Goal: Task Accomplishment & Management: Manage account settings

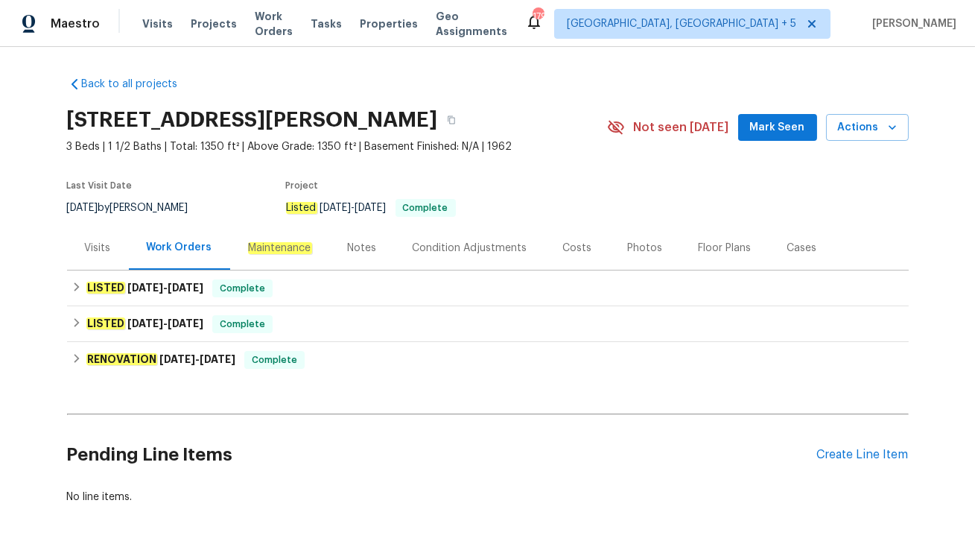
click at [279, 248] on em "Maintenance" at bounding box center [280, 248] width 64 height 12
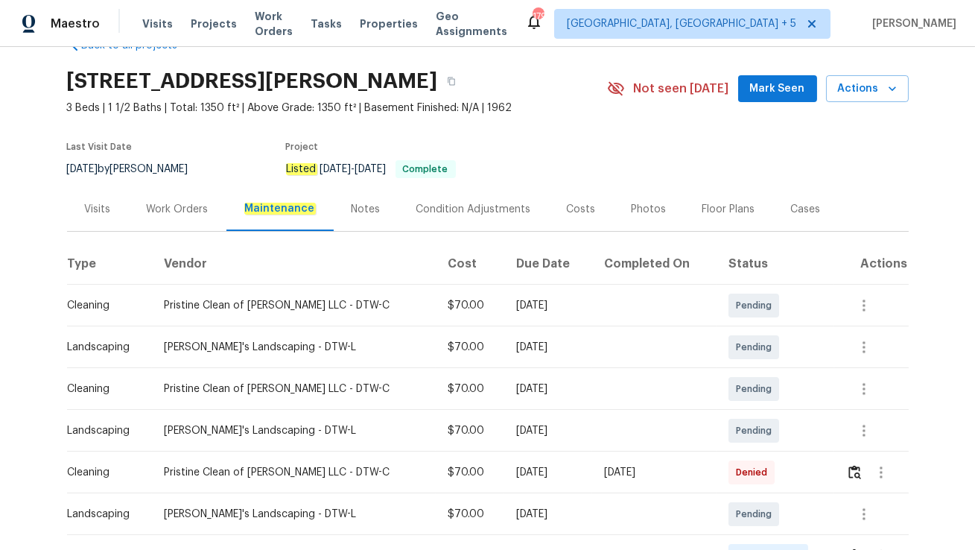
scroll to position [156, 0]
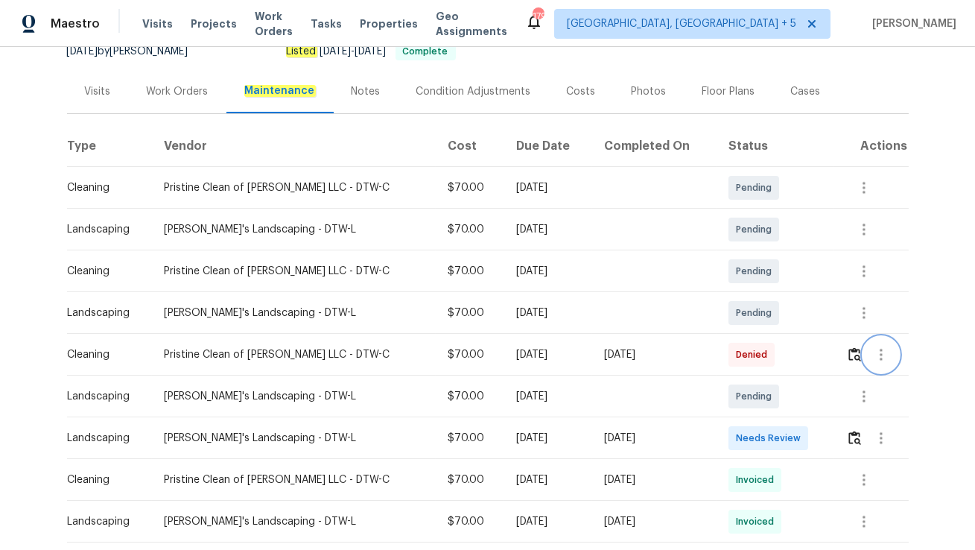
click at [882, 357] on icon "button" at bounding box center [882, 355] width 18 height 18
click at [892, 377] on li "View details" at bounding box center [911, 378] width 104 height 25
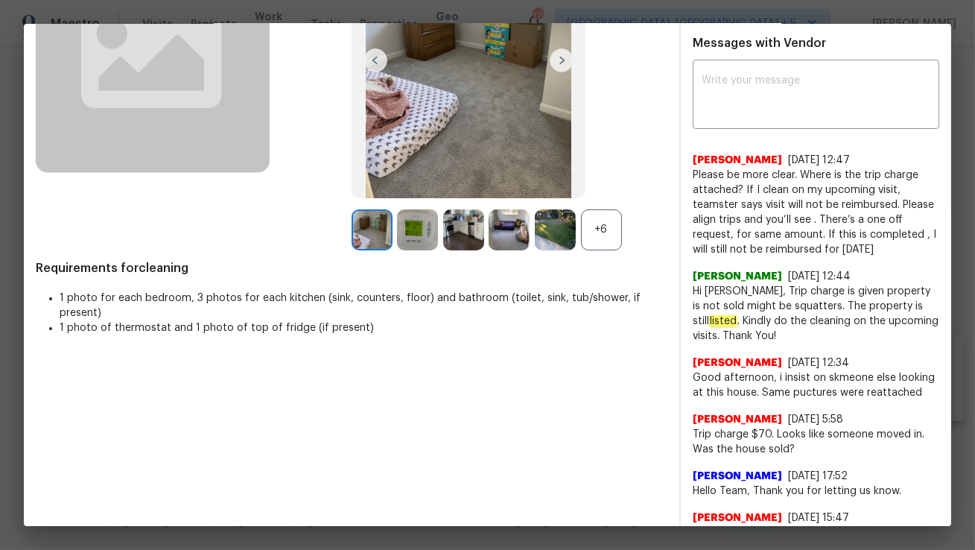
scroll to position [215, 0]
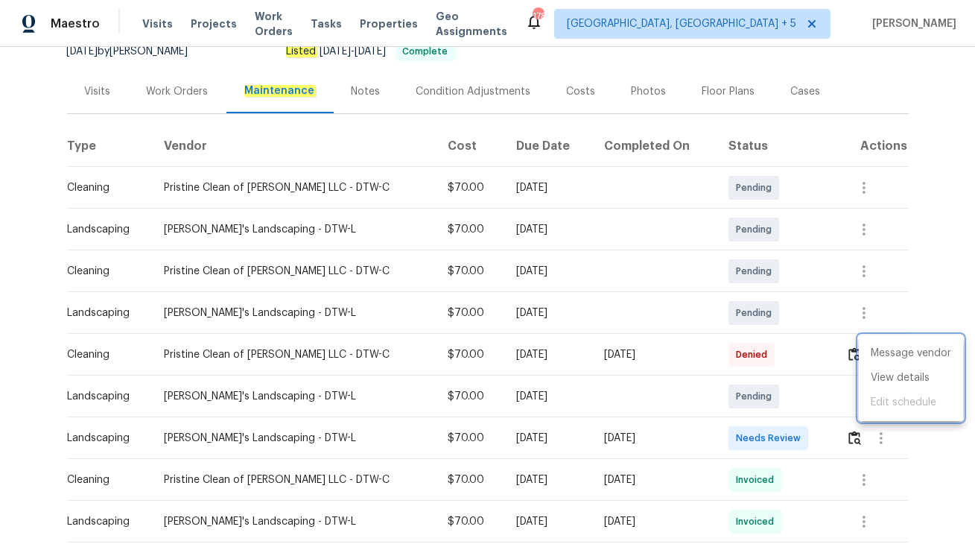
click at [860, 272] on div at bounding box center [487, 275] width 975 height 550
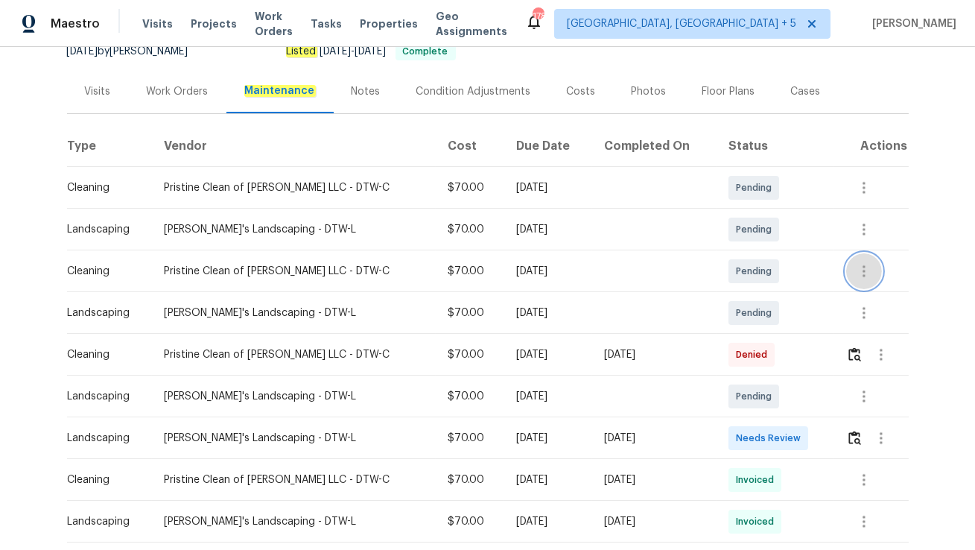
click at [863, 271] on icon "button" at bounding box center [864, 271] width 3 height 12
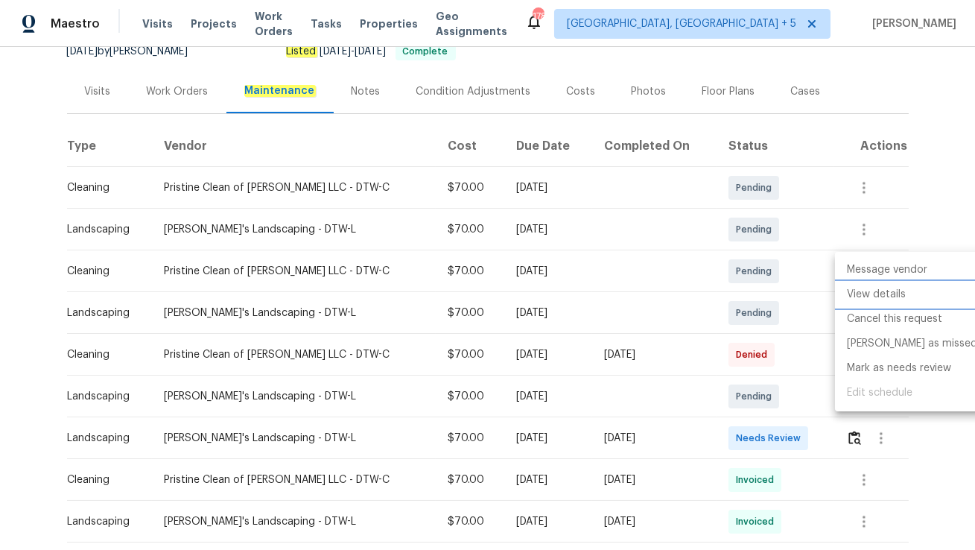
click at [862, 290] on li "View details" at bounding box center [912, 294] width 154 height 25
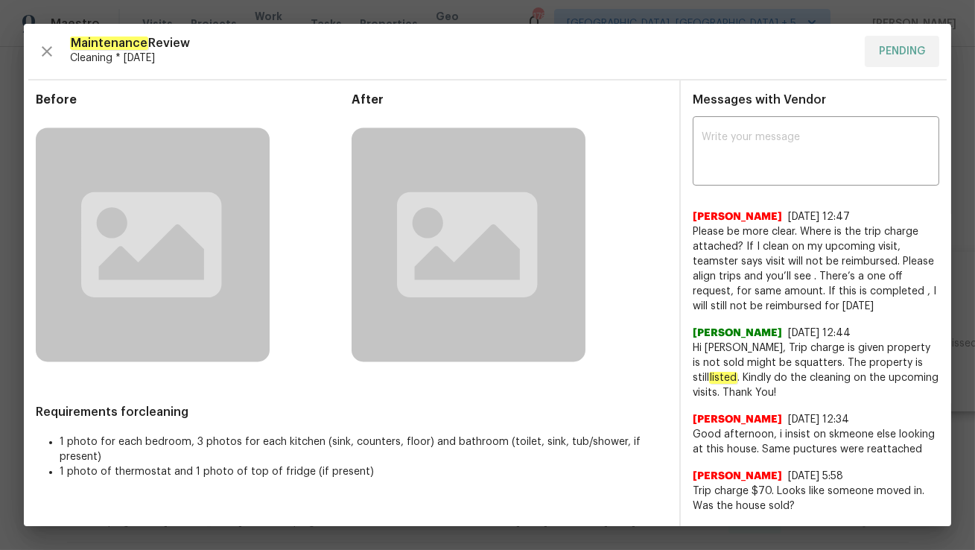
scroll to position [38, 0]
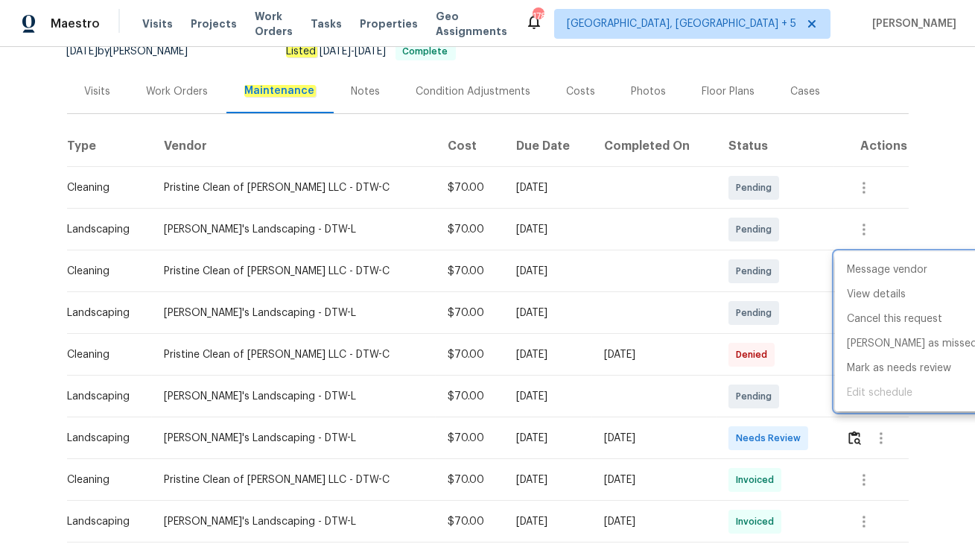
click at [860, 185] on div at bounding box center [487, 275] width 975 height 550
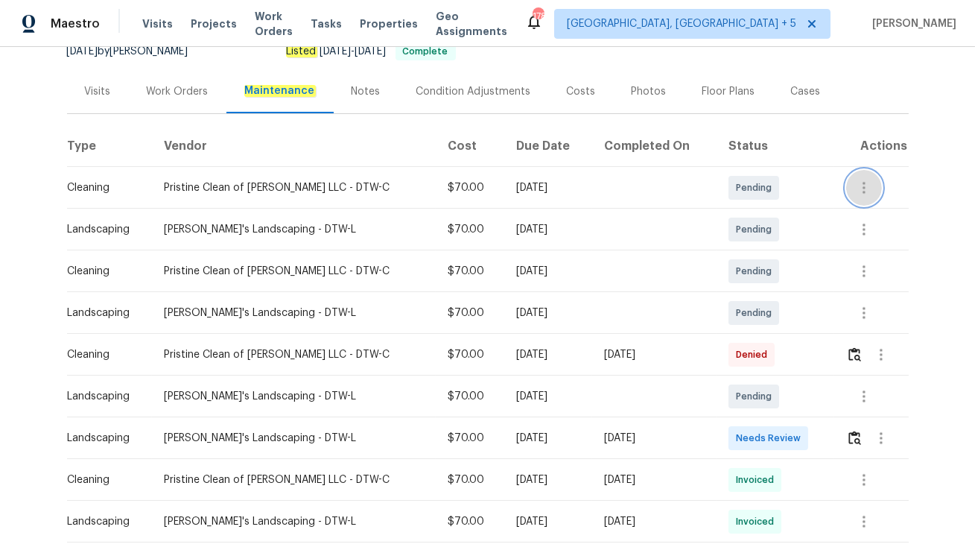
click at [863, 186] on icon "button" at bounding box center [864, 188] width 3 height 12
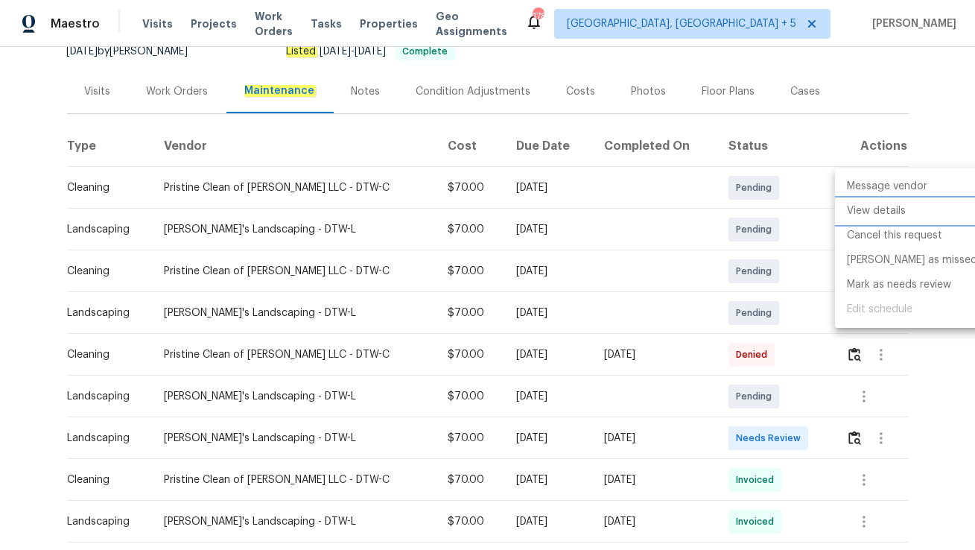
click at [871, 208] on li "View details" at bounding box center [912, 211] width 154 height 25
click at [900, 239] on li "Cancel this request" at bounding box center [912, 236] width 154 height 25
